Goal: Information Seeking & Learning: Learn about a topic

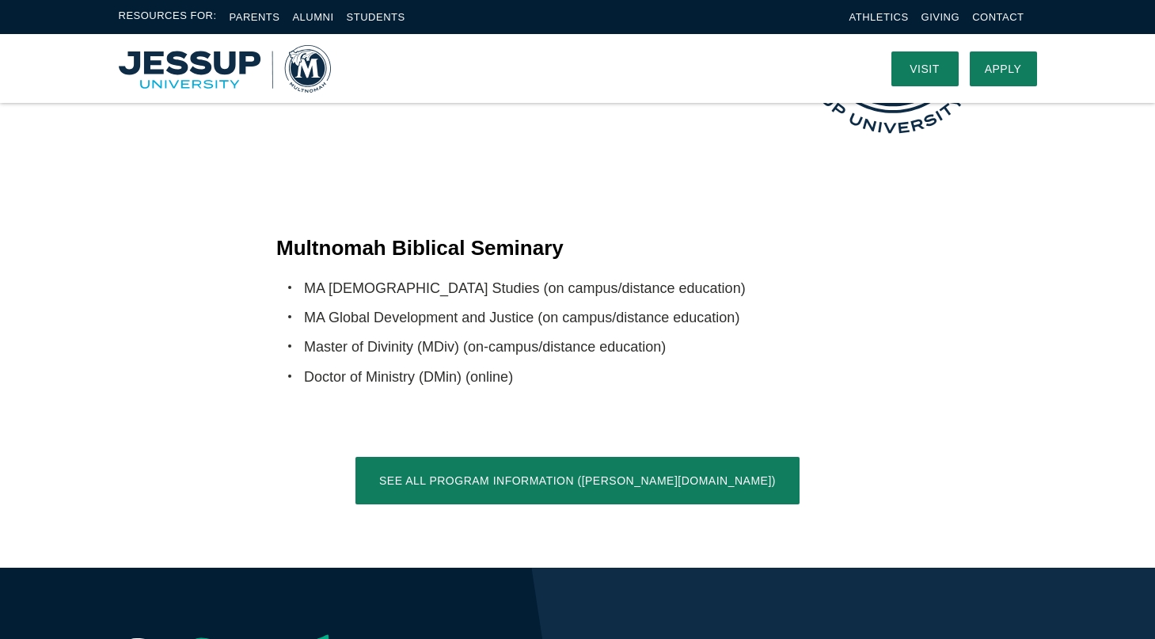
scroll to position [3045, 0]
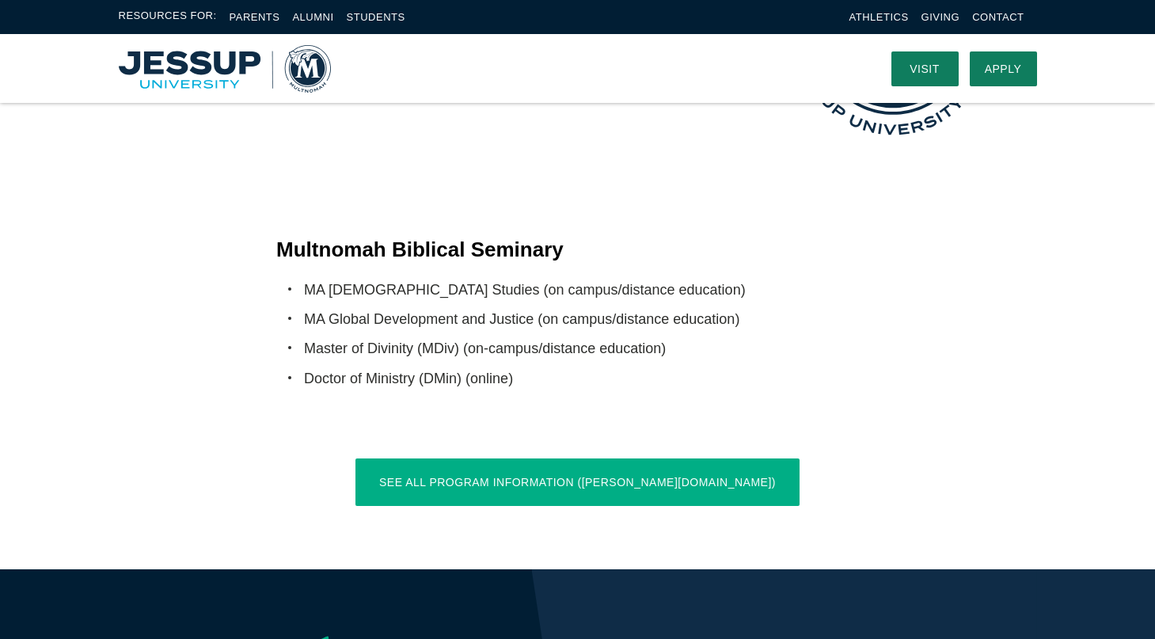
click at [561, 458] on link "See All Program Information ([PERSON_NAME][DOMAIN_NAME])" at bounding box center [578, 482] width 444 height 48
